Goal: Task Accomplishment & Management: Use online tool/utility

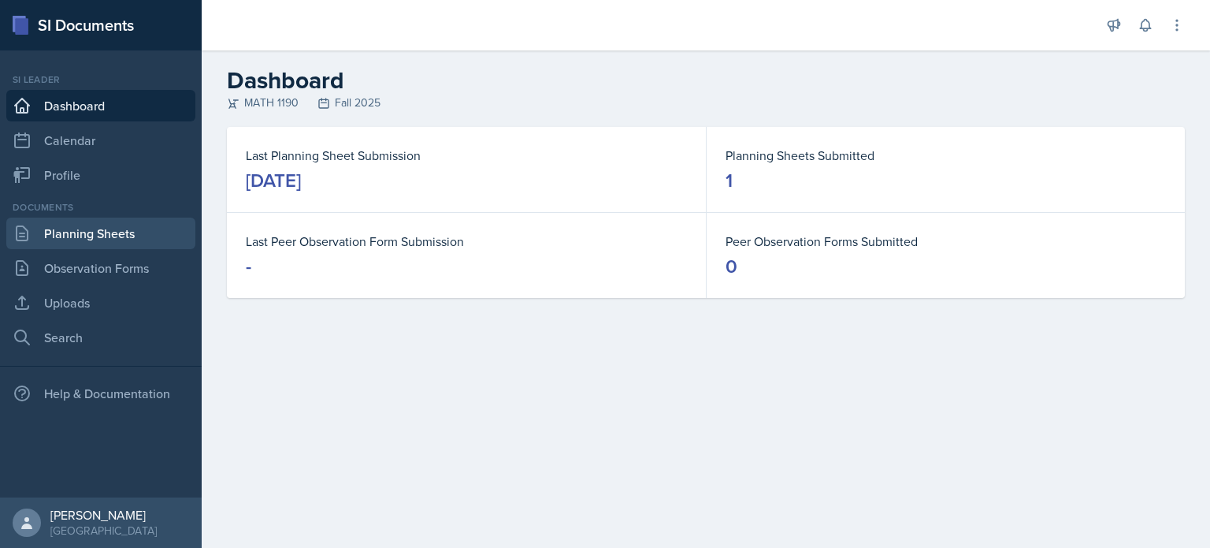
click at [87, 234] on link "Planning Sheets" at bounding box center [100, 233] width 189 height 32
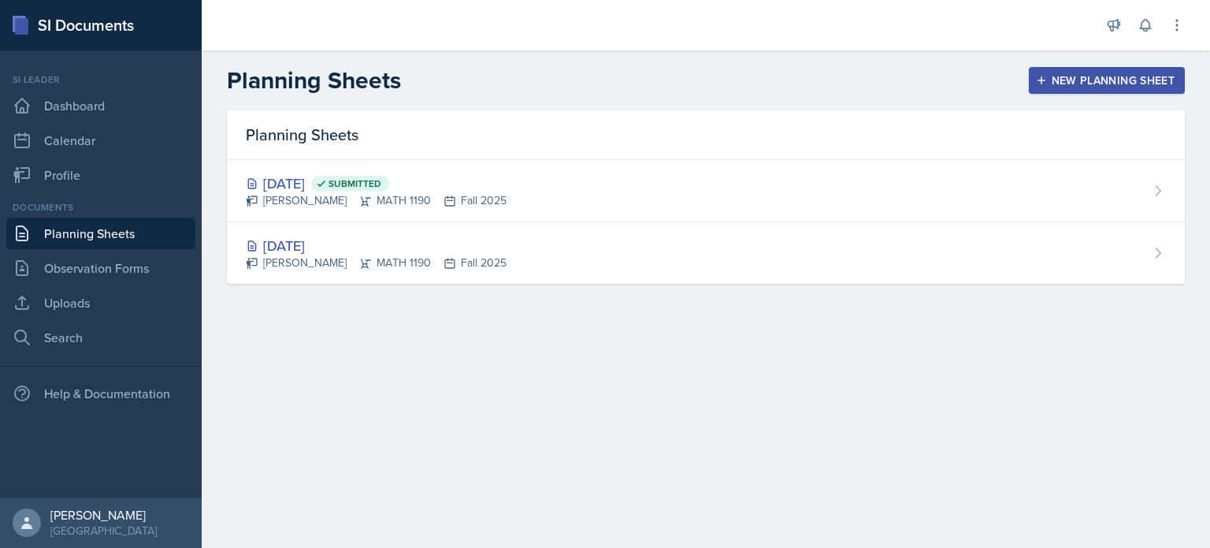
click at [1041, 81] on icon "button" at bounding box center [1042, 80] width 8 height 8
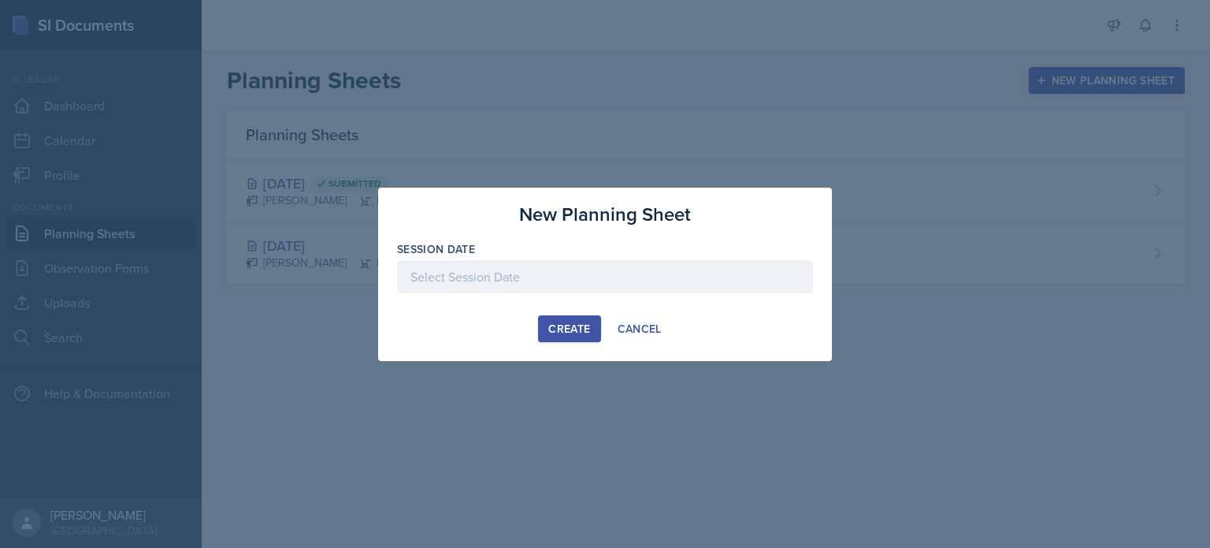
click at [601, 284] on div at bounding box center [605, 276] width 416 height 33
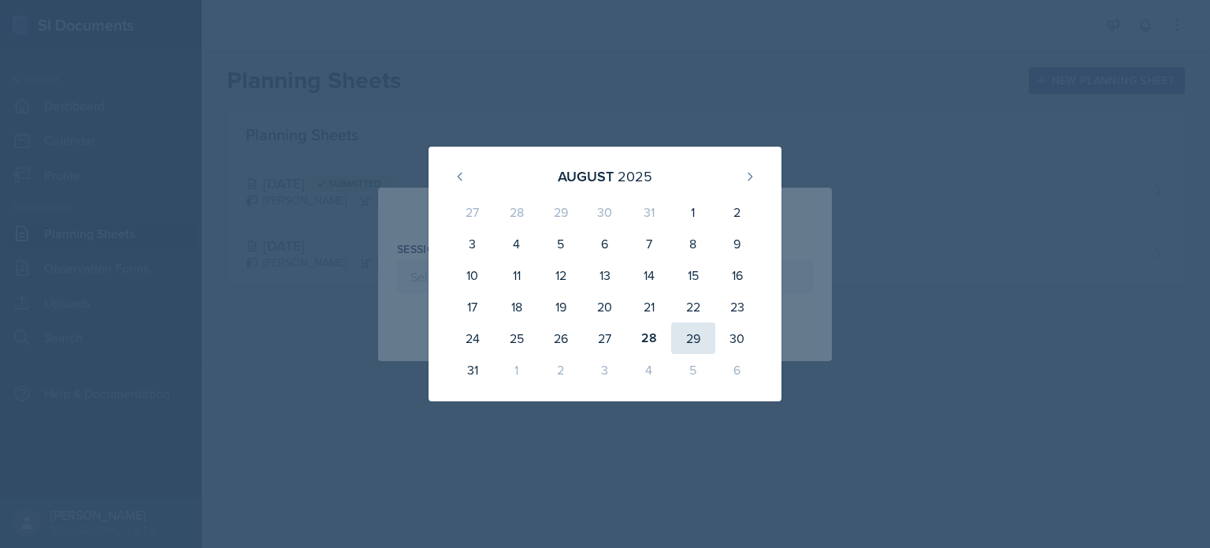
click at [701, 338] on div "29" at bounding box center [693, 338] width 44 height 32
type input "[DATE]"
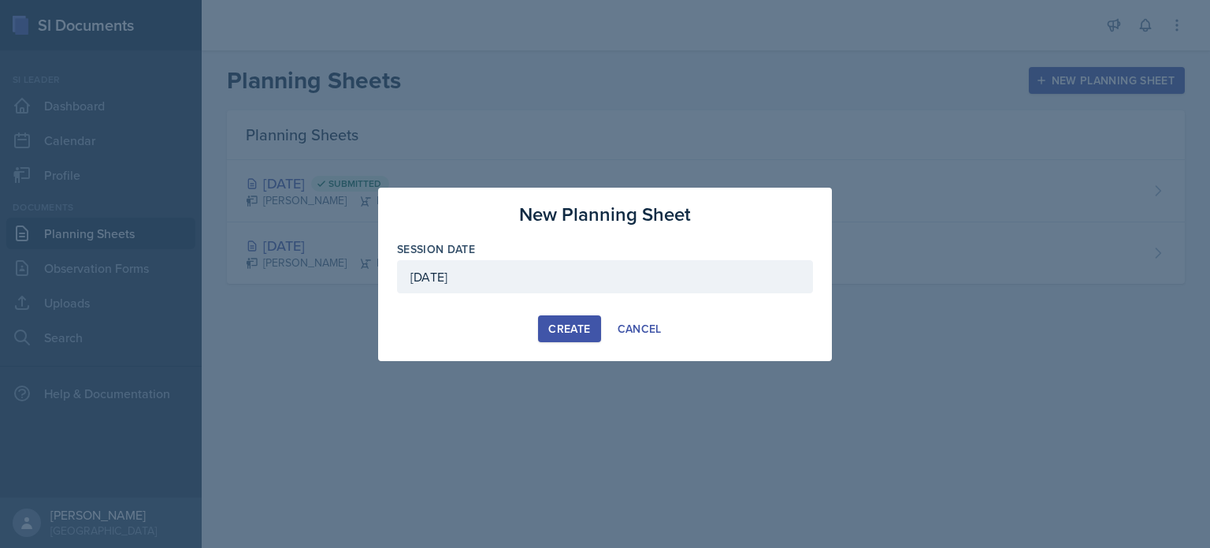
click at [558, 340] on button "Create" at bounding box center [569, 328] width 62 height 27
